Goal: Transaction & Acquisition: Book appointment/travel/reservation

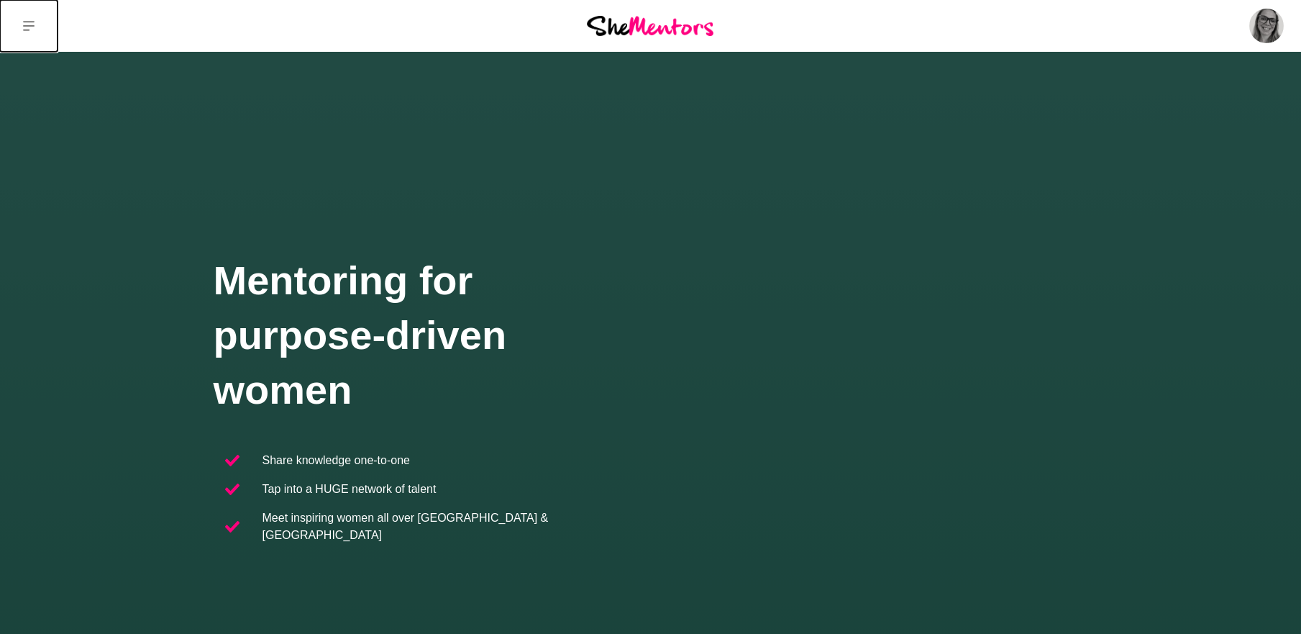
click at [28, 22] on icon at bounding box center [29, 26] width 12 height 10
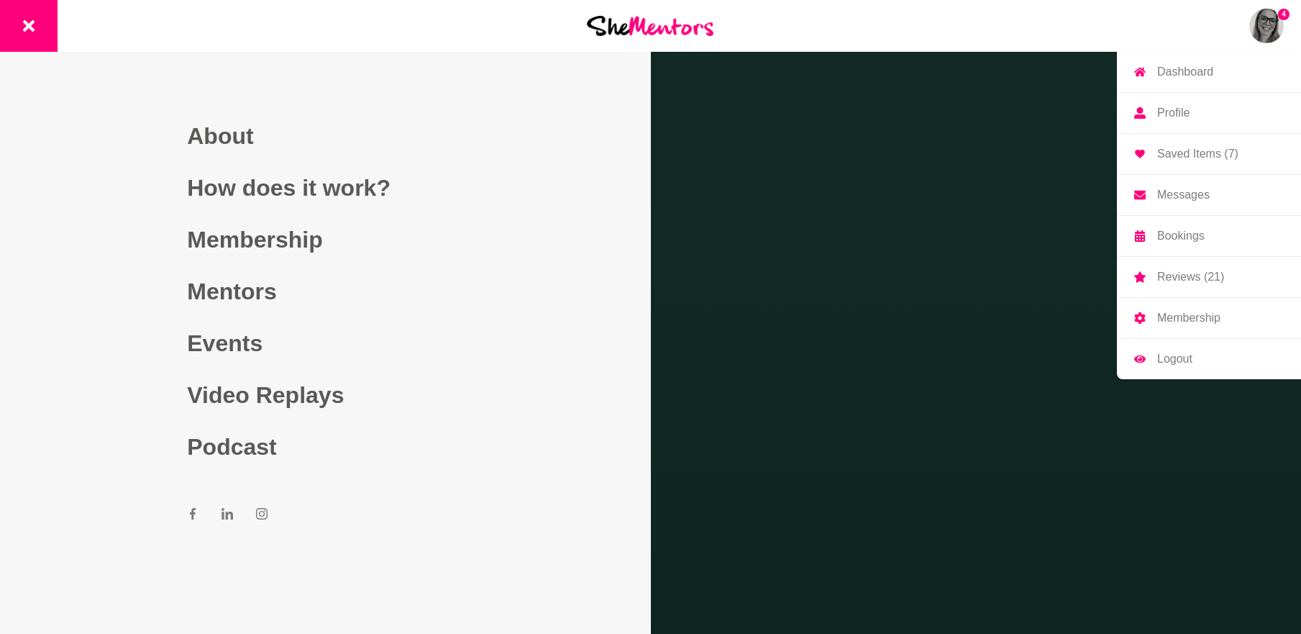
click at [1270, 30] on img at bounding box center [1266, 26] width 35 height 35
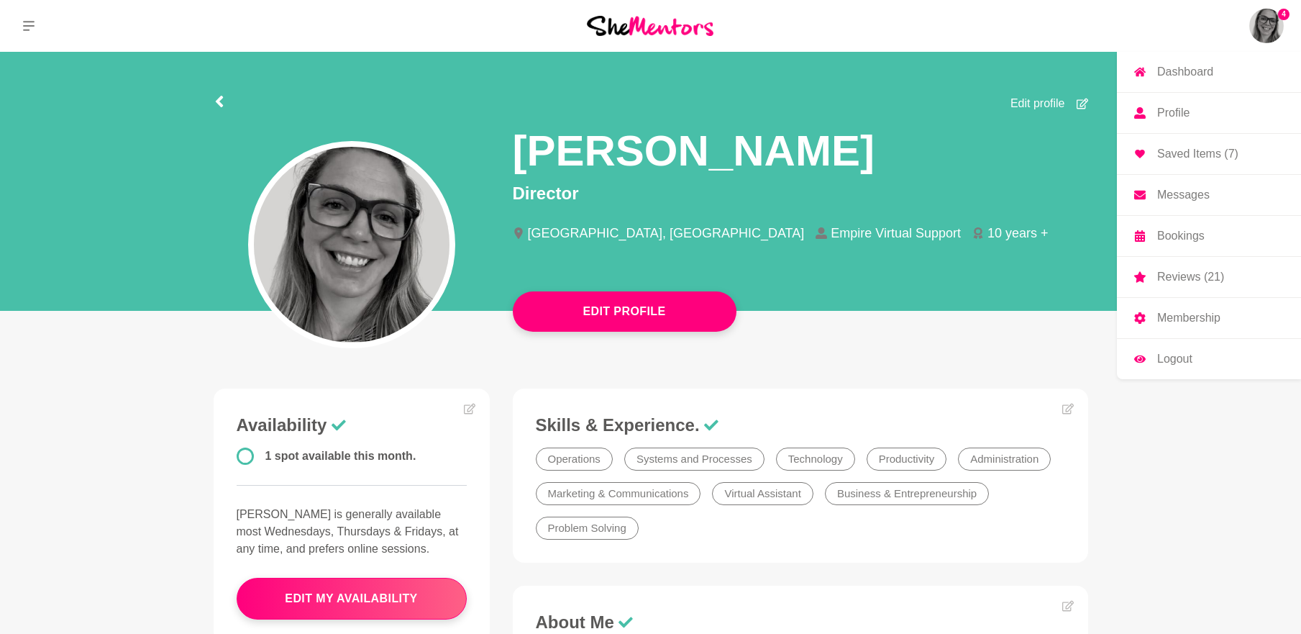
click at [1182, 198] on p "Messages" at bounding box center [1183, 195] width 52 height 12
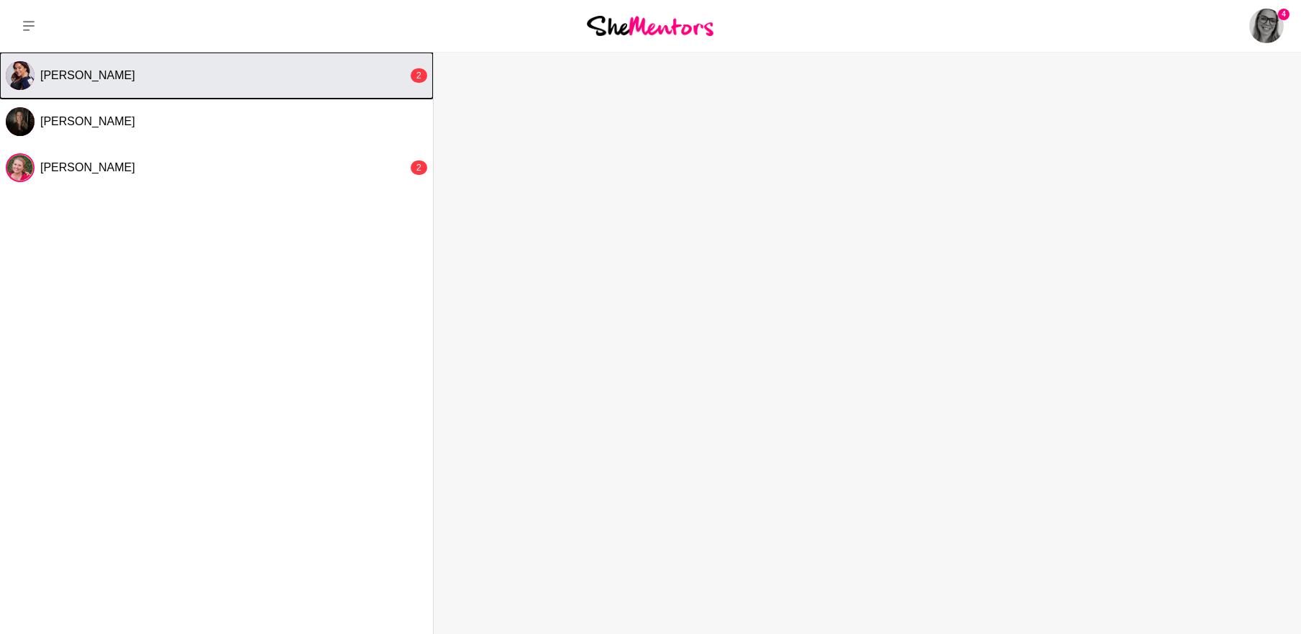
click at [235, 87] on button "[PERSON_NAME] 2" at bounding box center [216, 75] width 433 height 46
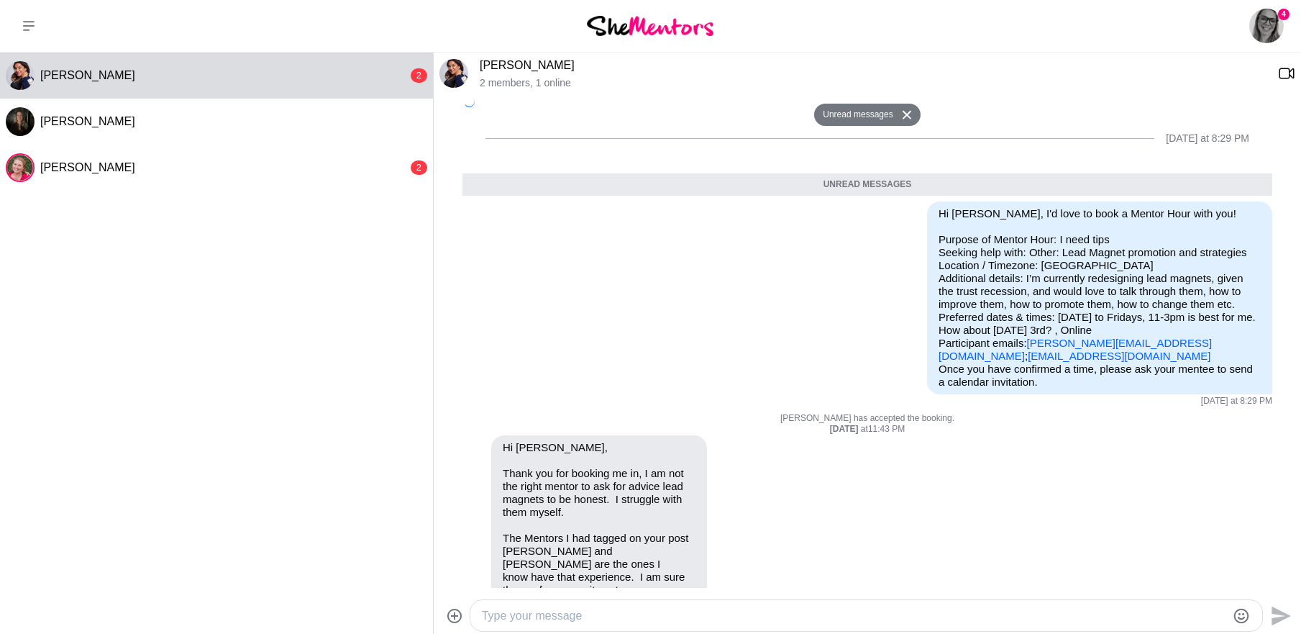
scroll to position [1171, 0]
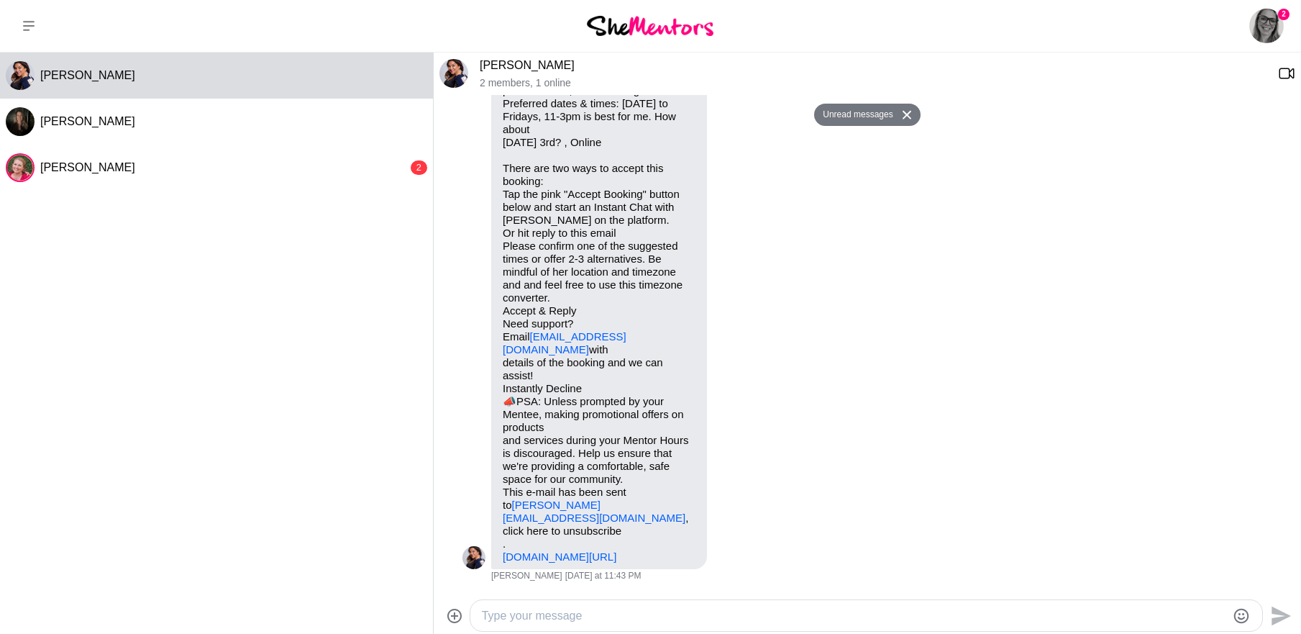
click at [595, 619] on textarea "Type your message" at bounding box center [854, 615] width 744 height 17
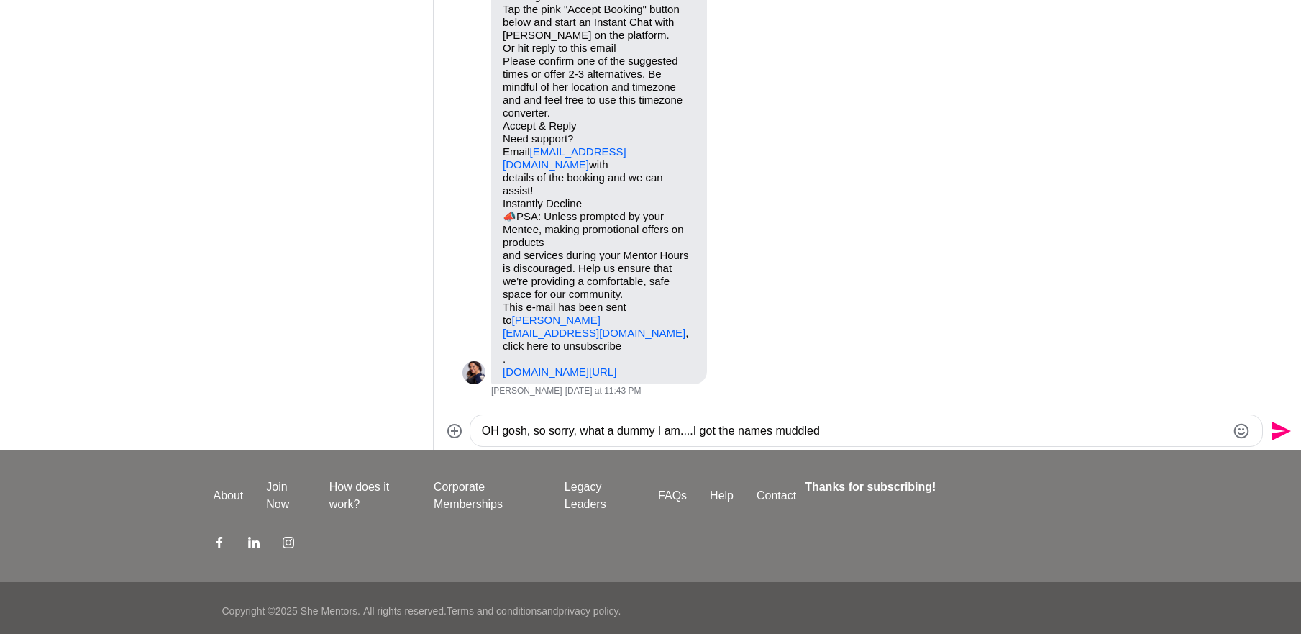
scroll to position [191, 0]
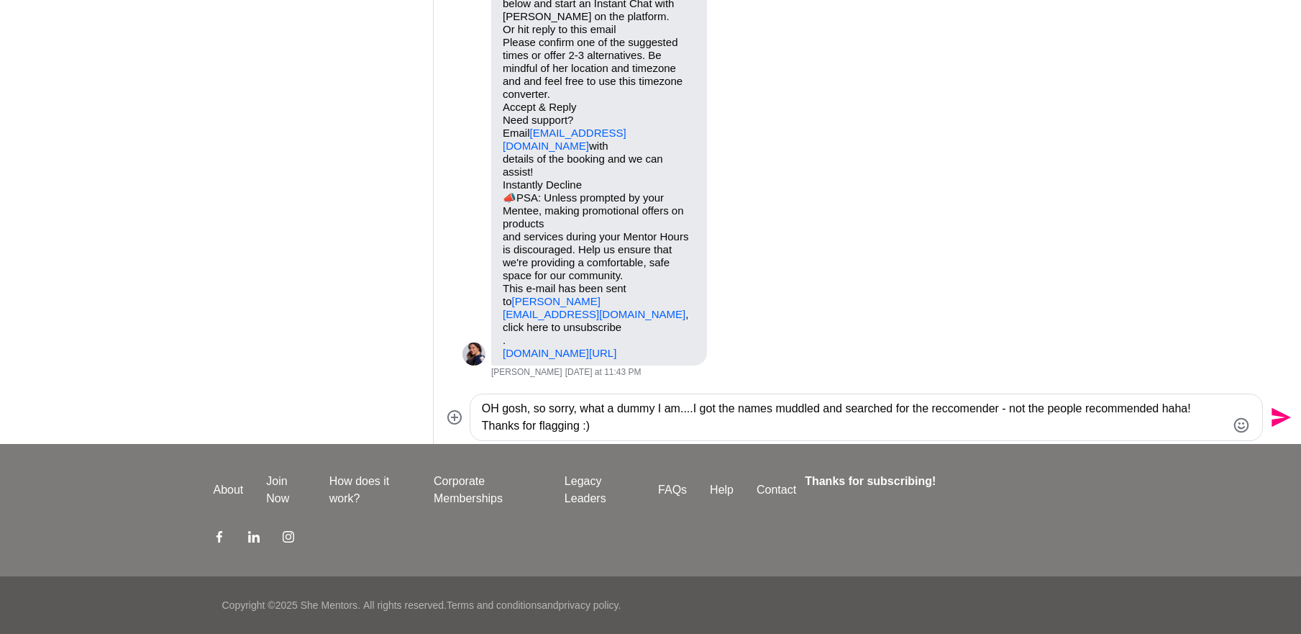
type textarea "OH gosh, so sorry, what a dummy I am....I got the names muddled and searched fo…"
click at [1276, 421] on icon "Send" at bounding box center [1280, 417] width 19 height 19
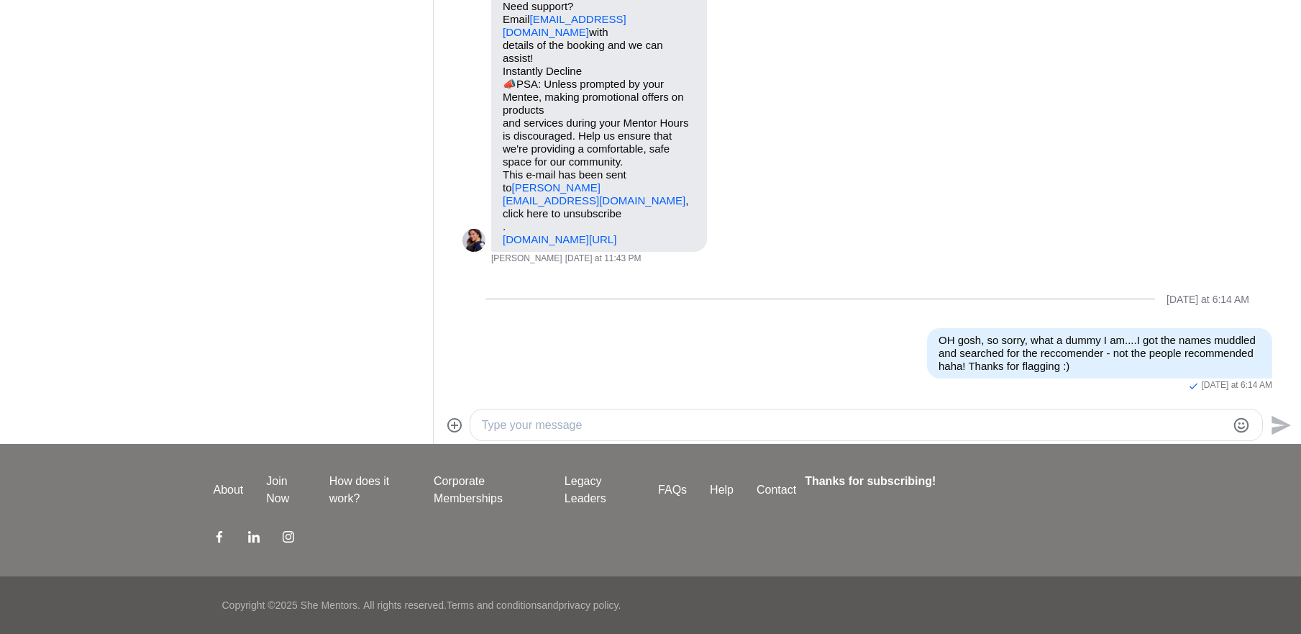
scroll to position [0, 0]
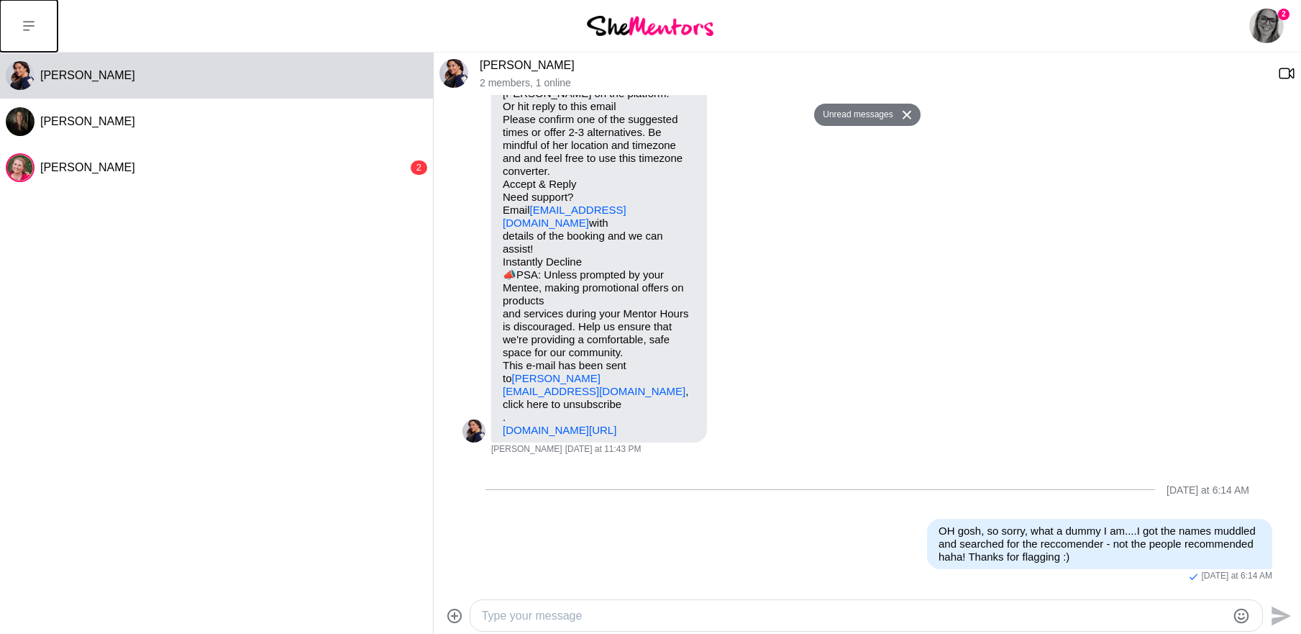
click at [29, 29] on icon at bounding box center [29, 26] width 12 height 12
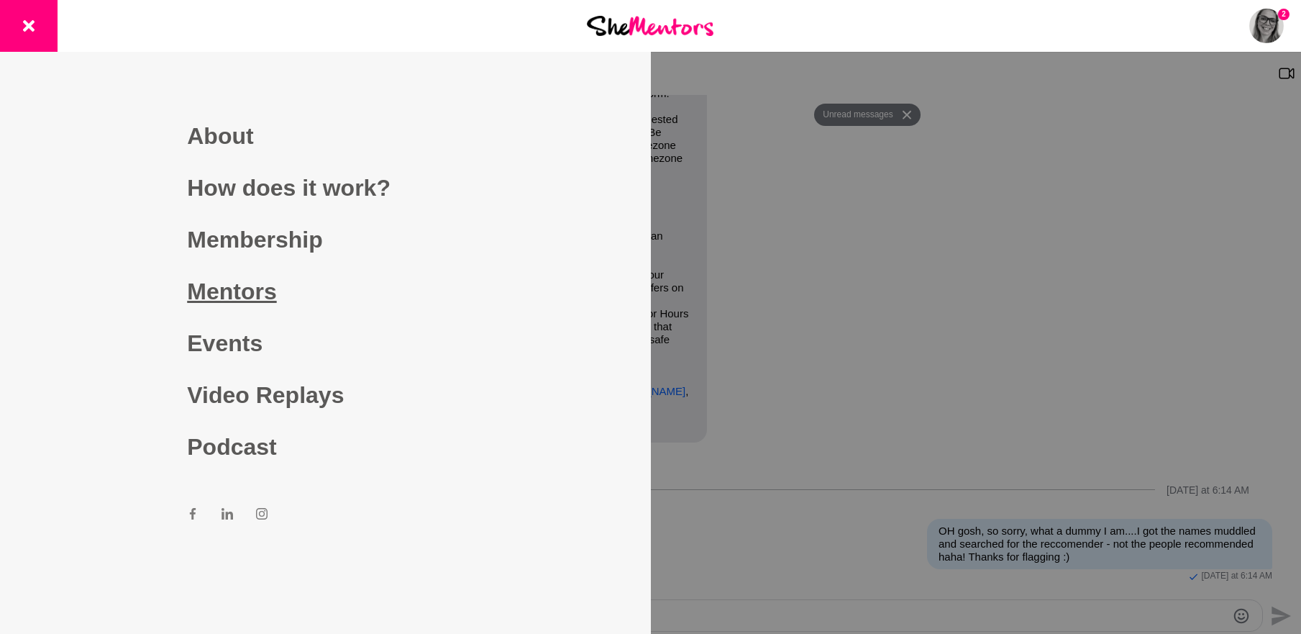
click at [225, 283] on link "Mentors" at bounding box center [325, 291] width 276 height 52
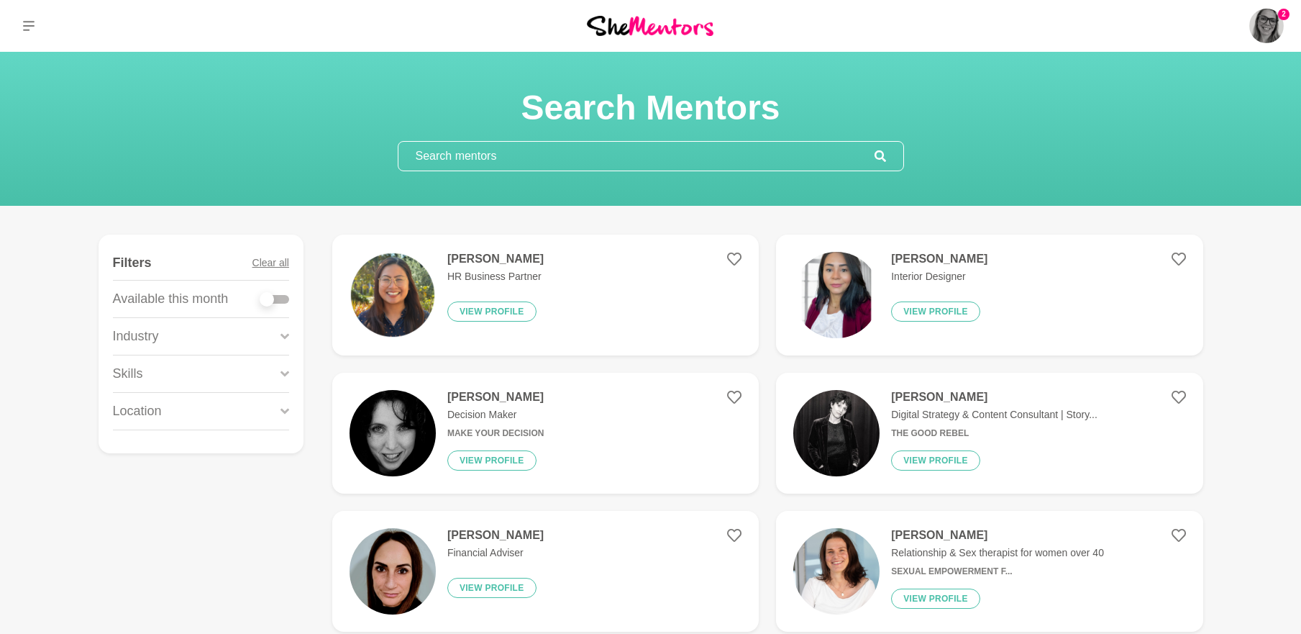
click at [473, 153] on input "text" at bounding box center [636, 156] width 476 height 29
type input "k"
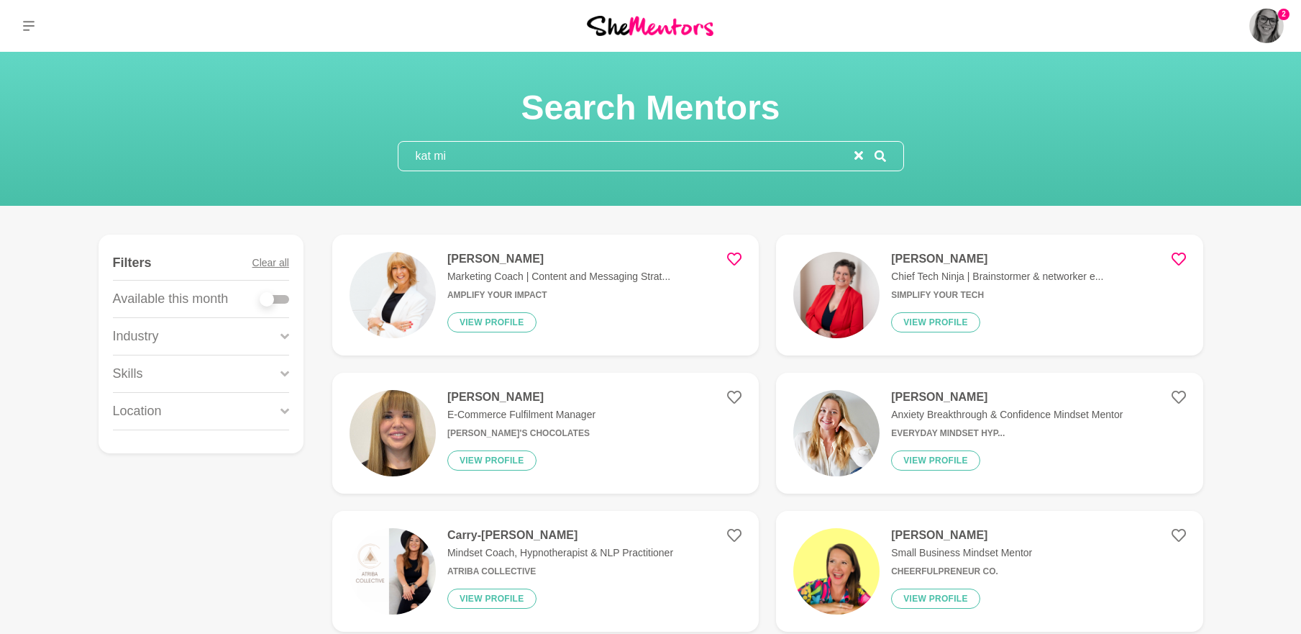
click at [471, 156] on input "kat mi" at bounding box center [626, 156] width 456 height 29
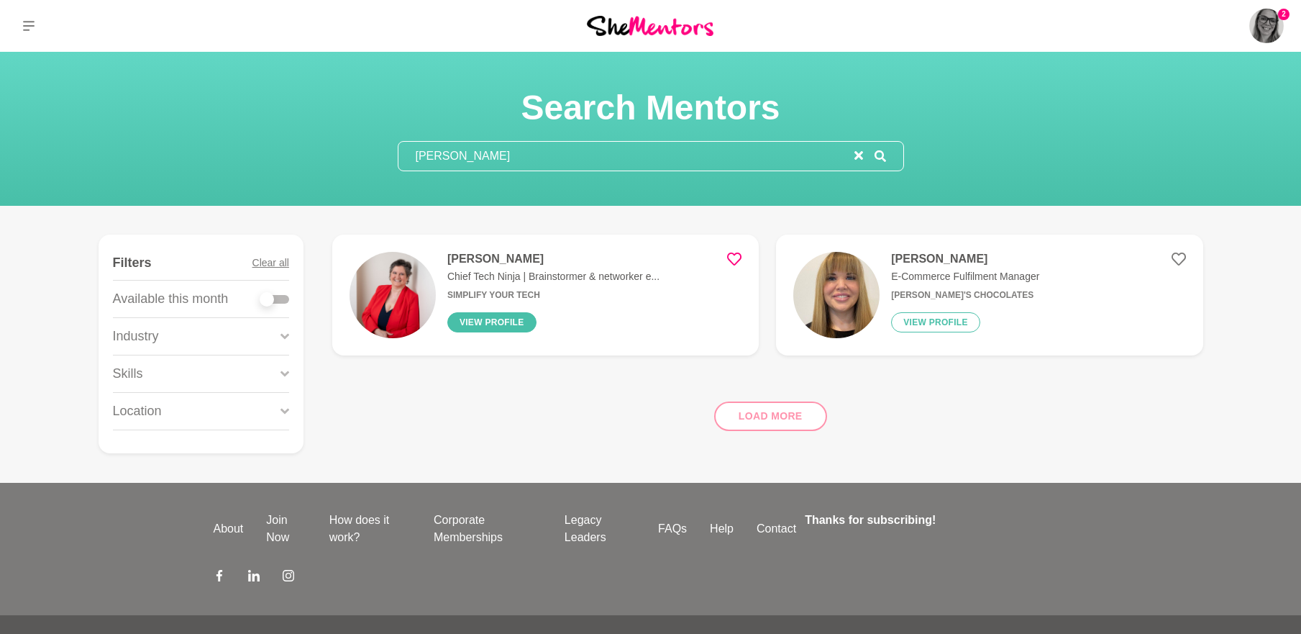
type input "[PERSON_NAME]"
click at [483, 324] on button "View profile" at bounding box center [491, 322] width 89 height 20
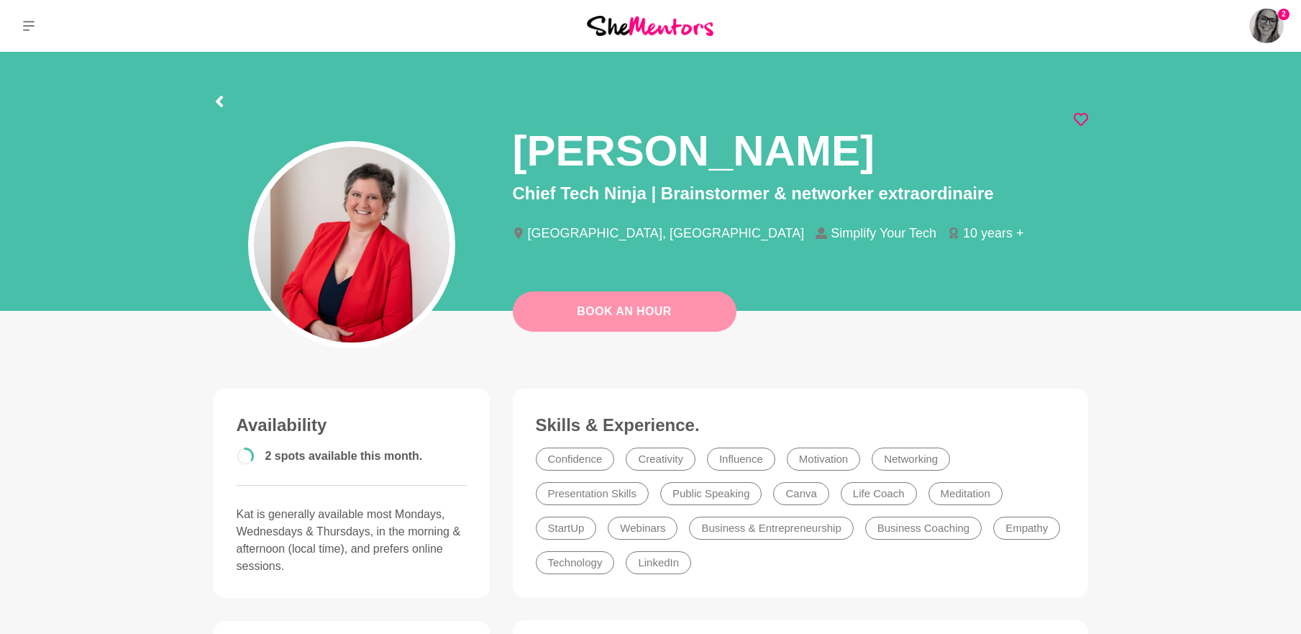
click at [578, 306] on link "Book An Hour" at bounding box center [625, 311] width 224 height 40
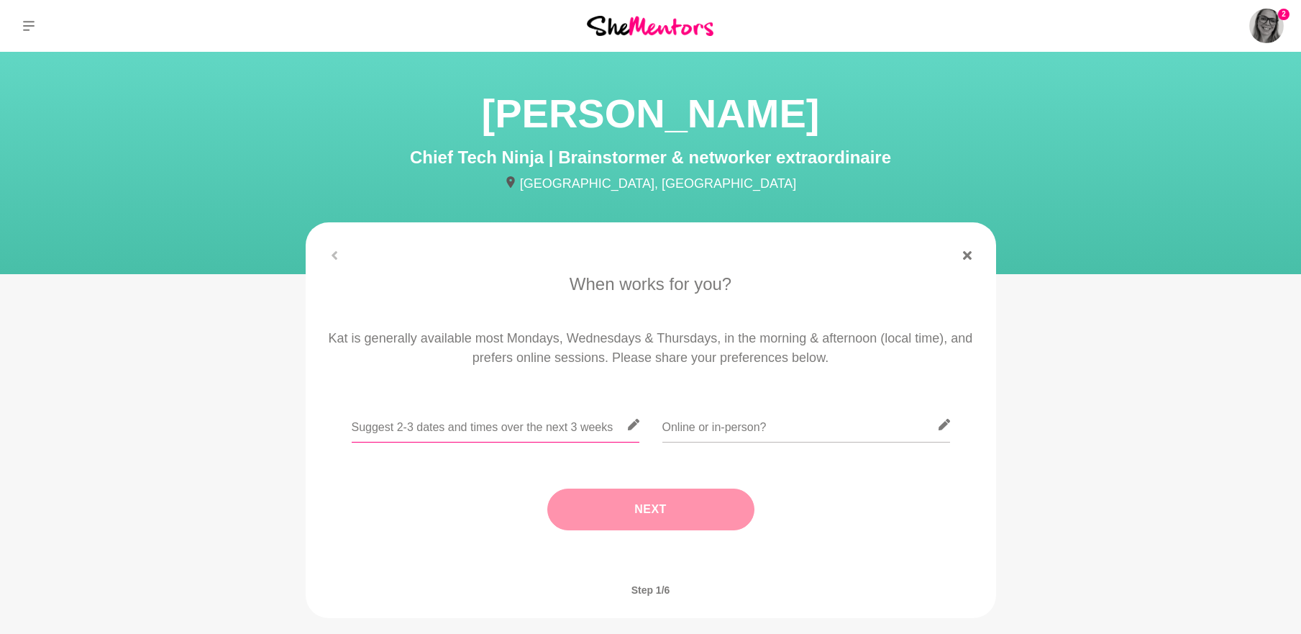
click at [521, 429] on input "text" at bounding box center [496, 424] width 288 height 35
click at [483, 422] on input "text" at bounding box center [496, 424] width 288 height 35
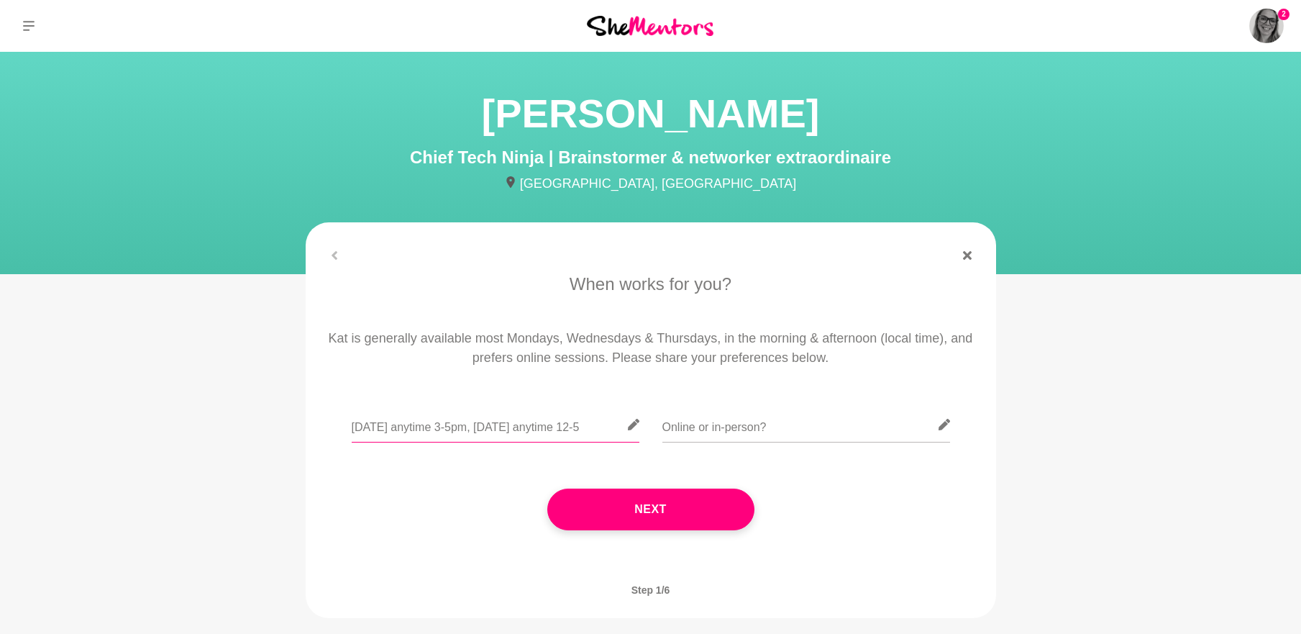
click at [565, 428] on input "[DATE] anytime 3-5pm, [DATE] anytime 12-5" at bounding box center [496, 424] width 288 height 35
type input "[DATE] anytime 3-5pm, [DATE] anytime 12-5, [DATE] 11am or 1pm"
click at [763, 428] on input "text" at bounding box center [806, 424] width 288 height 35
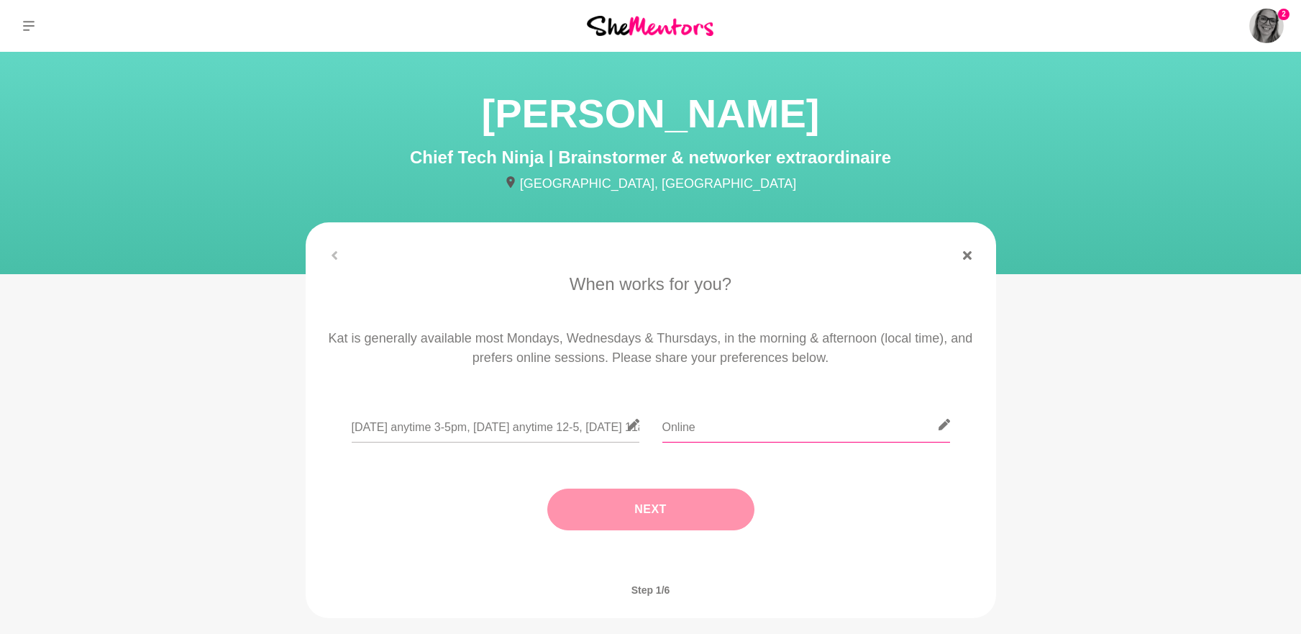
type input "Online"
click at [664, 521] on button "Next" at bounding box center [650, 509] width 207 height 42
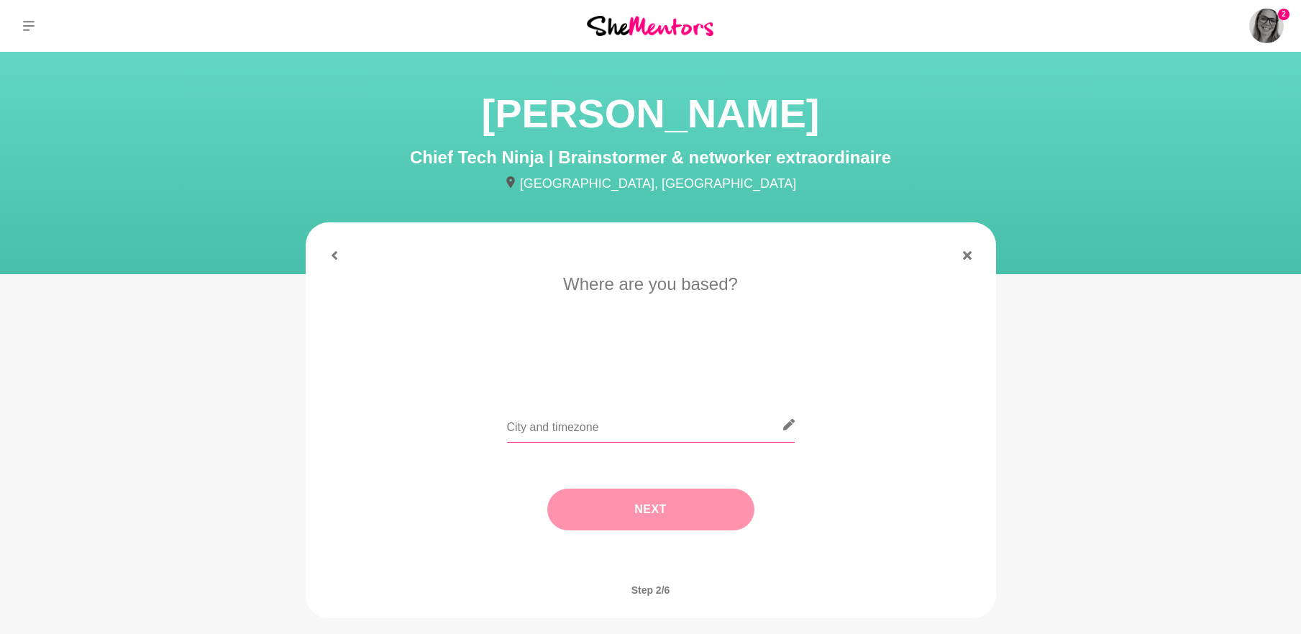
click at [574, 429] on input "text" at bounding box center [651, 424] width 288 height 35
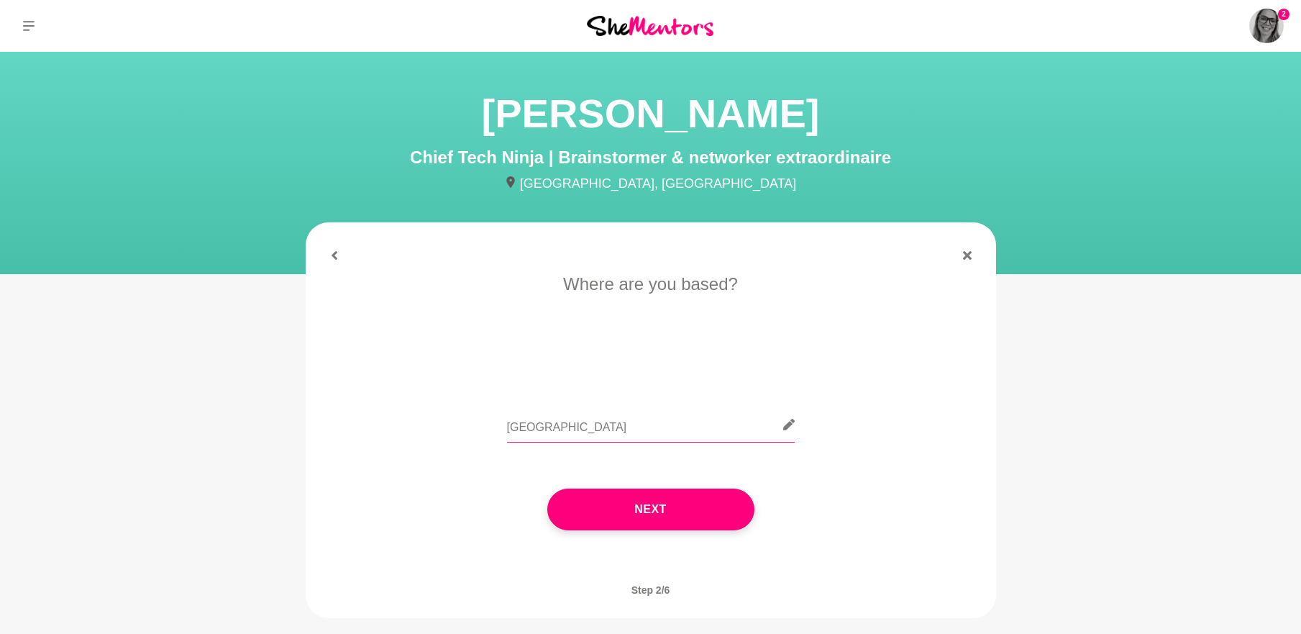
click at [507, 421] on input "[GEOGRAPHIC_DATA]" at bounding box center [651, 424] width 288 height 35
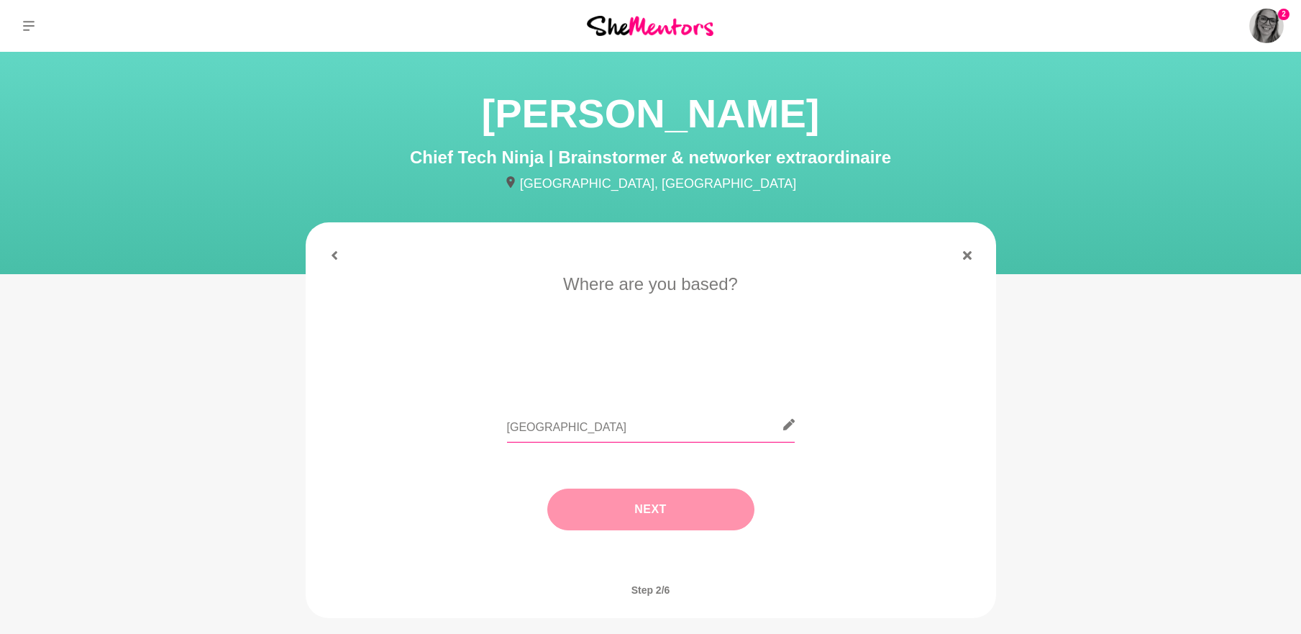
type input "[GEOGRAPHIC_DATA]"
click at [684, 516] on button "Next" at bounding box center [650, 509] width 207 height 42
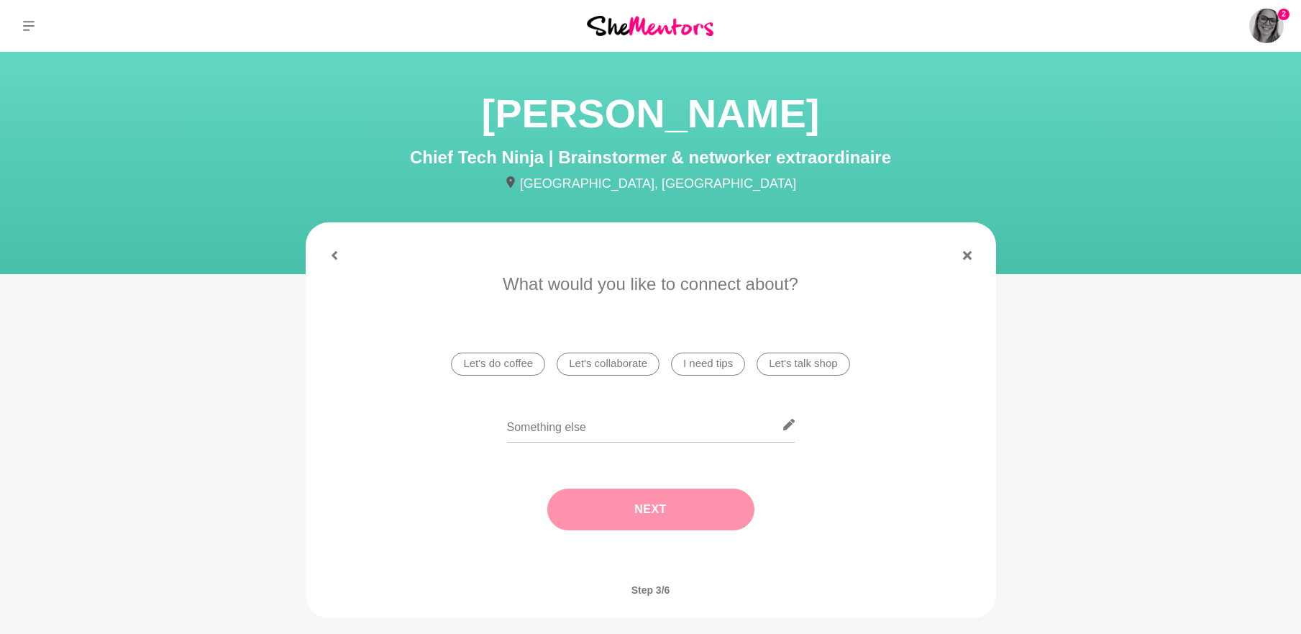
click at [703, 365] on li "I need tips" at bounding box center [708, 363] width 74 height 23
click at [651, 511] on button "Next" at bounding box center [650, 509] width 207 height 42
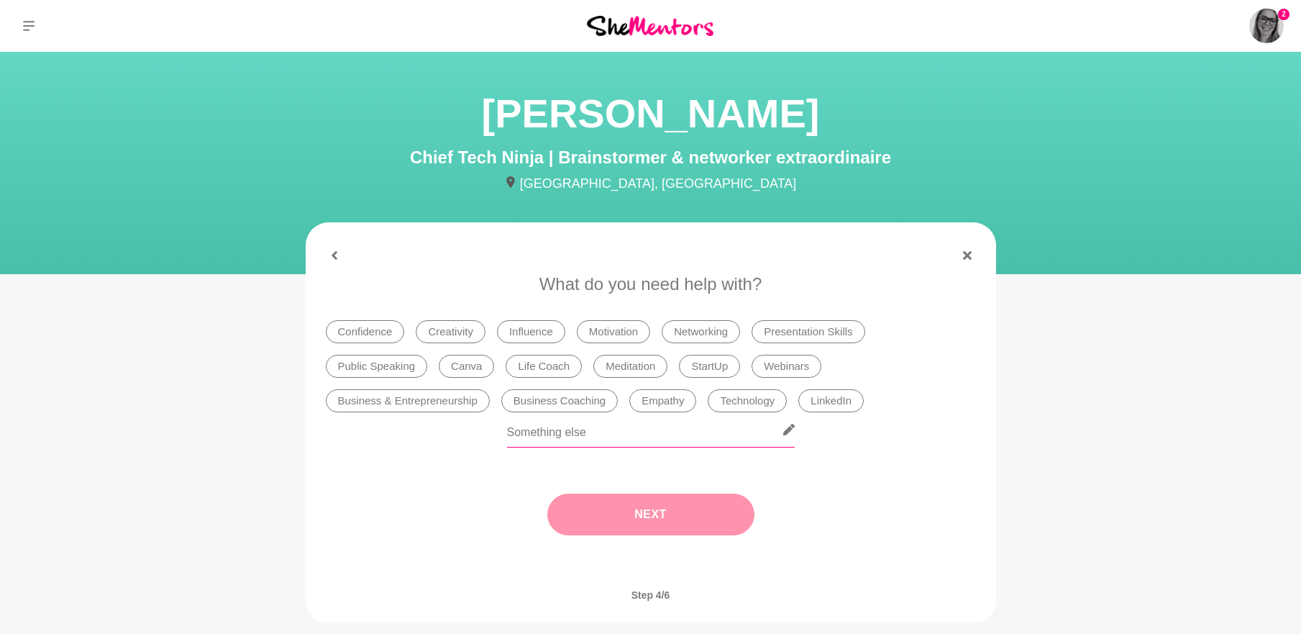
click at [570, 436] on input "text" at bounding box center [651, 429] width 288 height 35
type input "Lead Magnets - refining, promoting, increasing uptake"
click at [620, 501] on button "Next" at bounding box center [650, 514] width 207 height 42
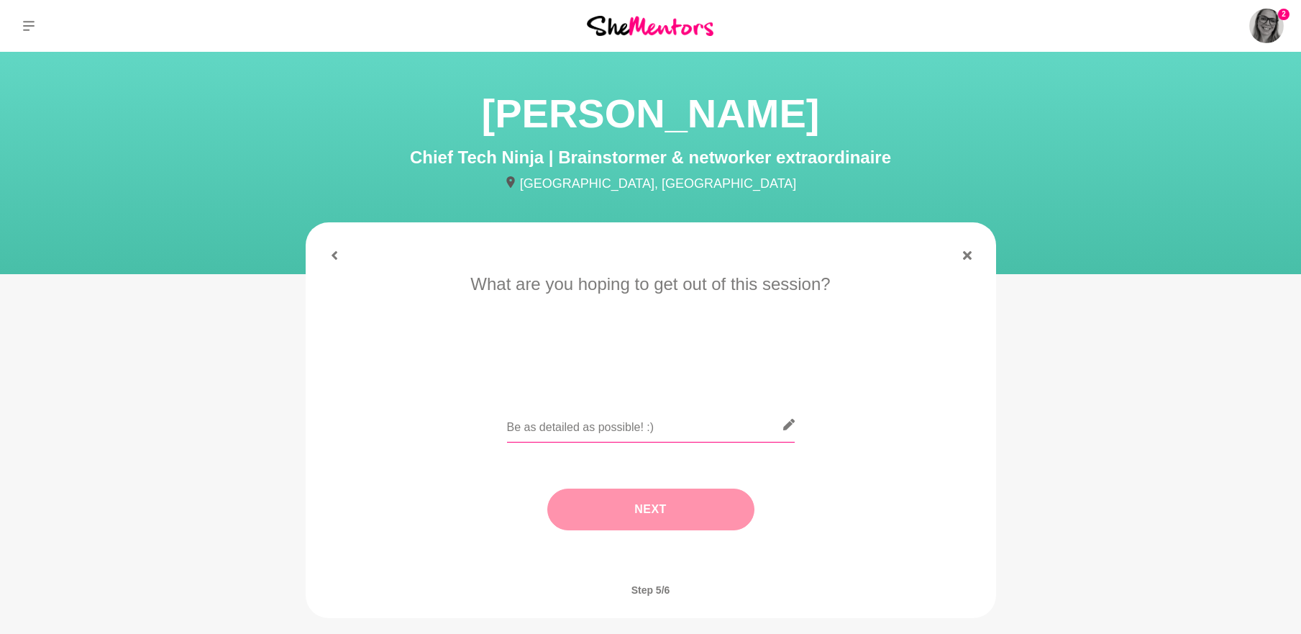
click at [593, 429] on input "text" at bounding box center [651, 424] width 288 height 35
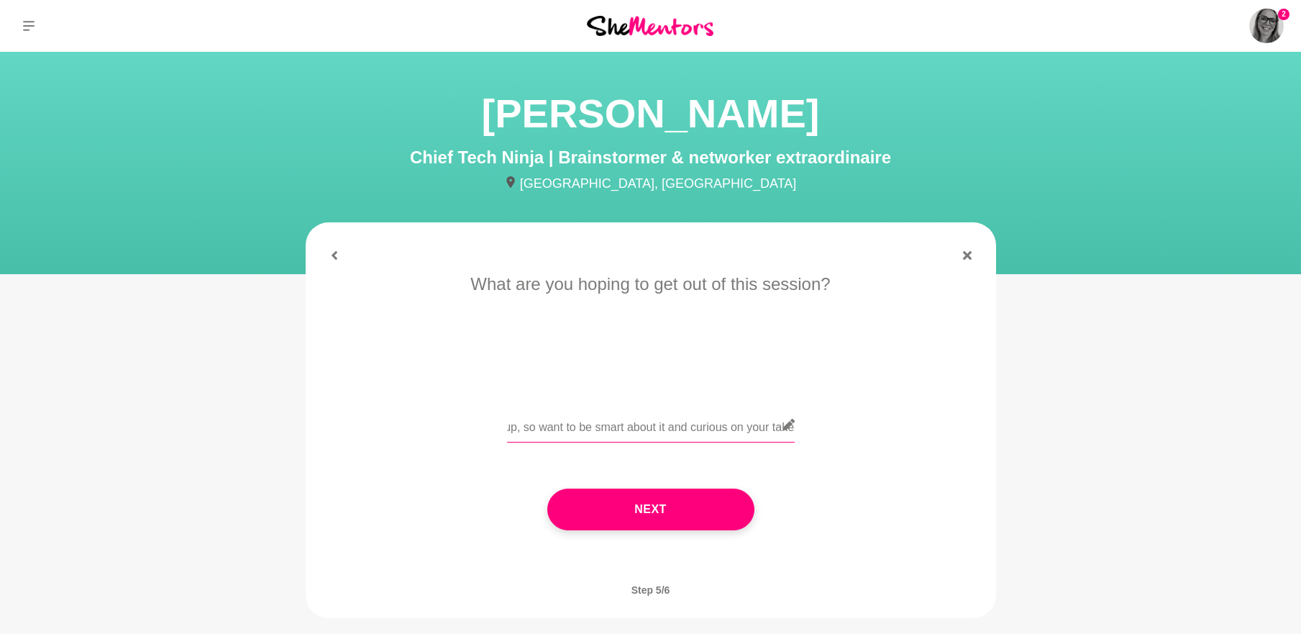
scroll to position [0, 675]
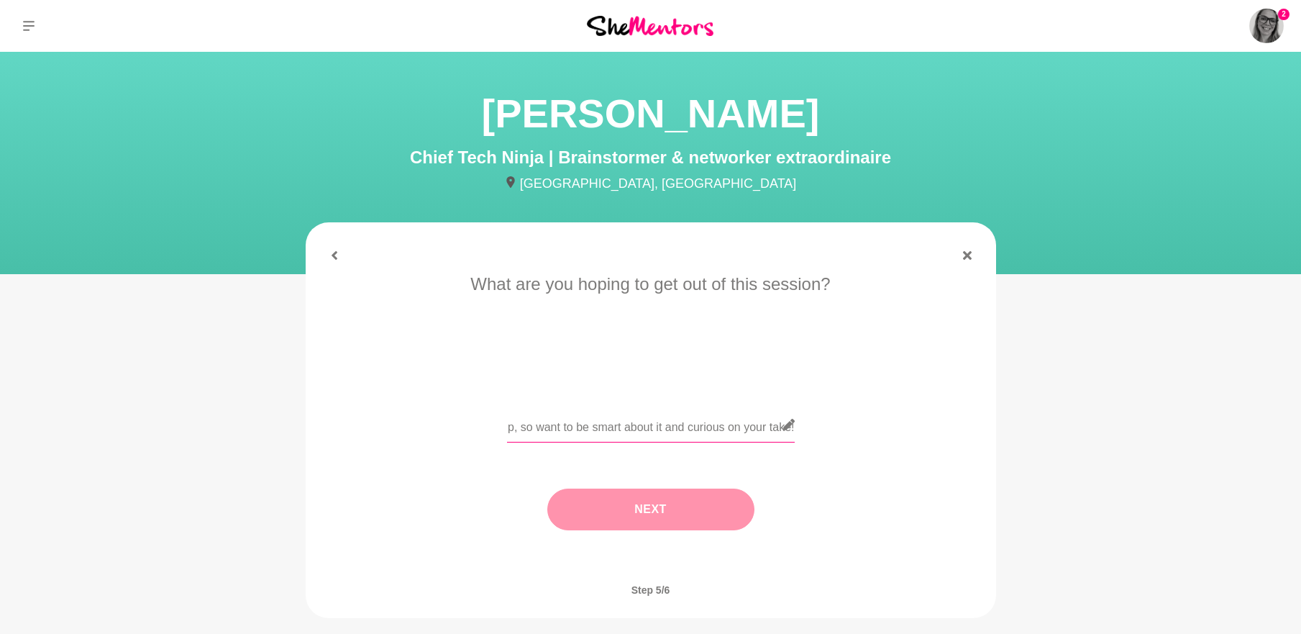
type input "I am in the midst of 'redoing' lead magnets, which I am affectionately calling …"
click at [646, 521] on button "Next" at bounding box center [650, 509] width 207 height 42
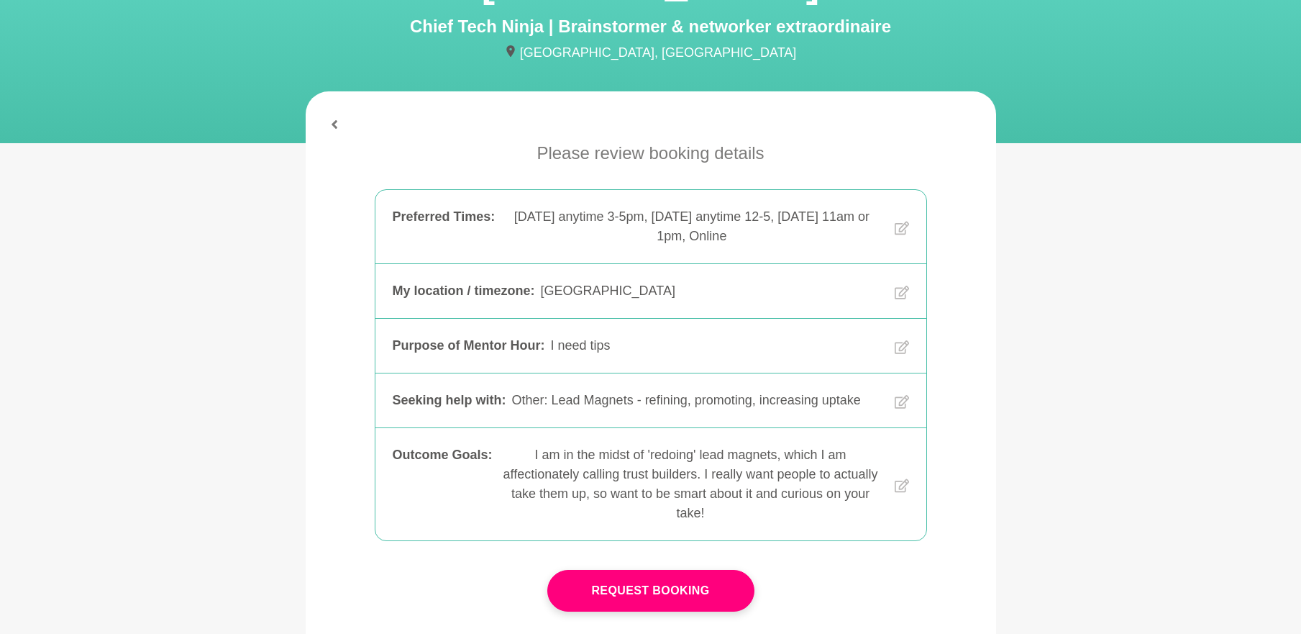
scroll to position [360, 0]
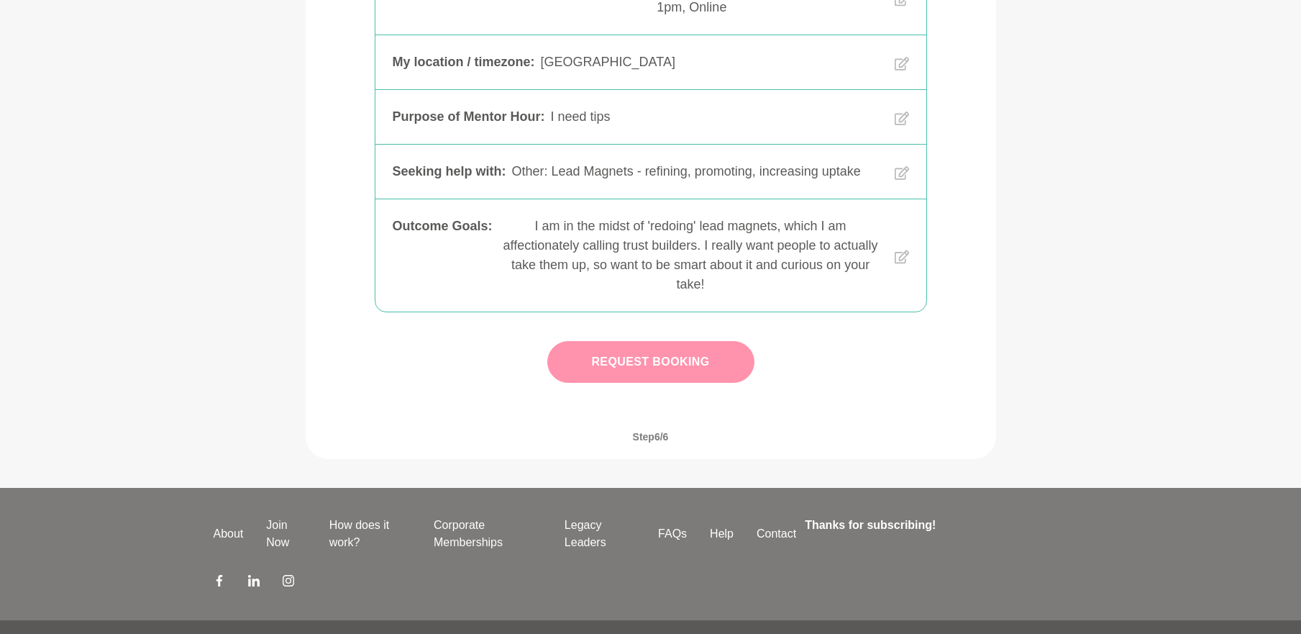
click at [651, 365] on button "Request Booking" at bounding box center [650, 362] width 207 height 42
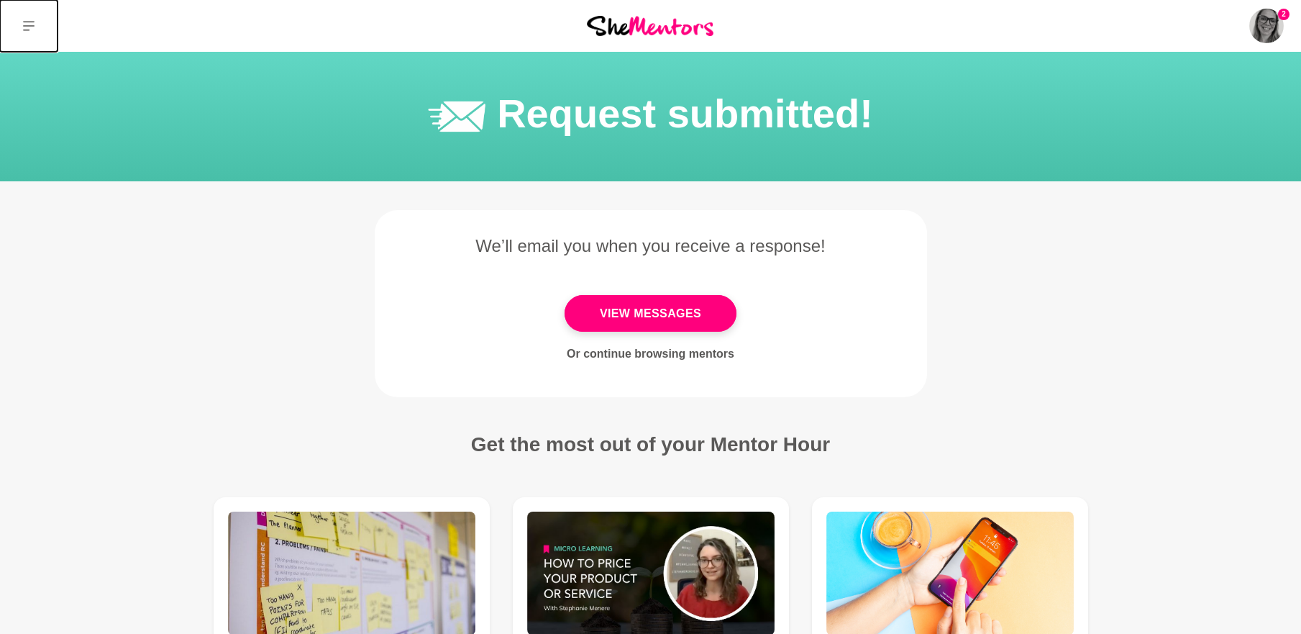
click at [29, 21] on icon at bounding box center [29, 26] width 12 height 12
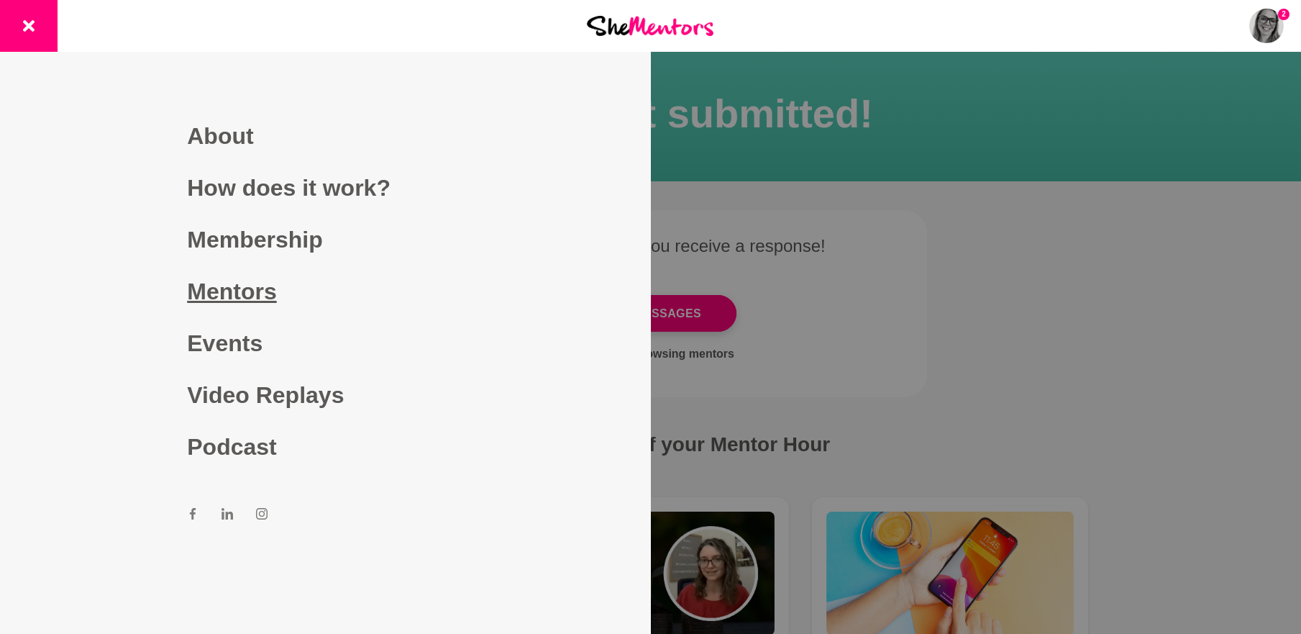
click at [214, 291] on link "Mentors" at bounding box center [325, 291] width 276 height 52
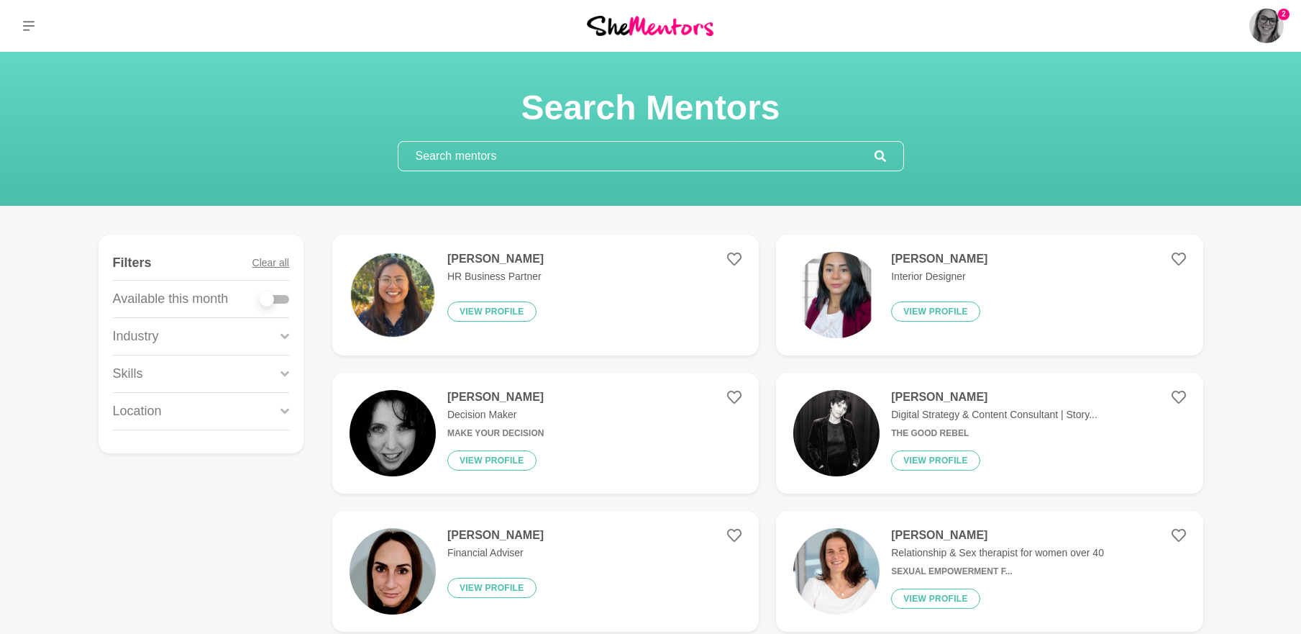
click at [531, 160] on input "text" at bounding box center [636, 156] width 476 height 29
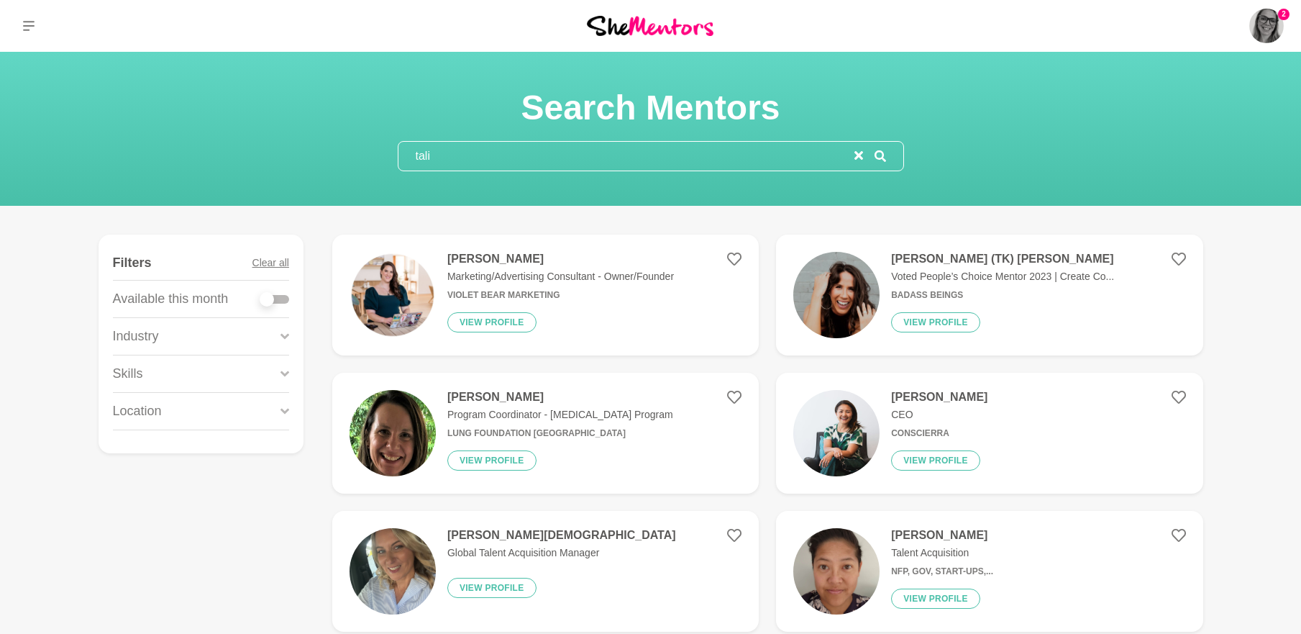
type input "tali"
click at [953, 252] on h4 "[PERSON_NAME] (TK) [PERSON_NAME]" at bounding box center [1002, 259] width 223 height 14
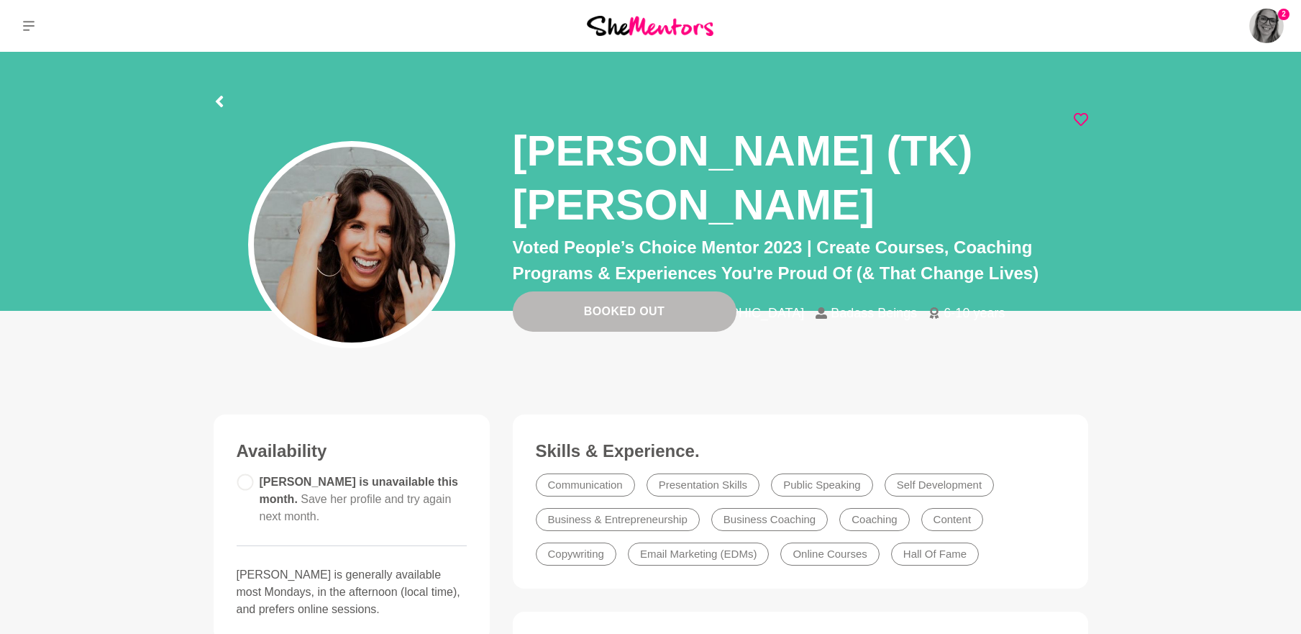
click at [1081, 119] on icon at bounding box center [1081, 119] width 14 height 14
